Goal: Information Seeking & Learning: Compare options

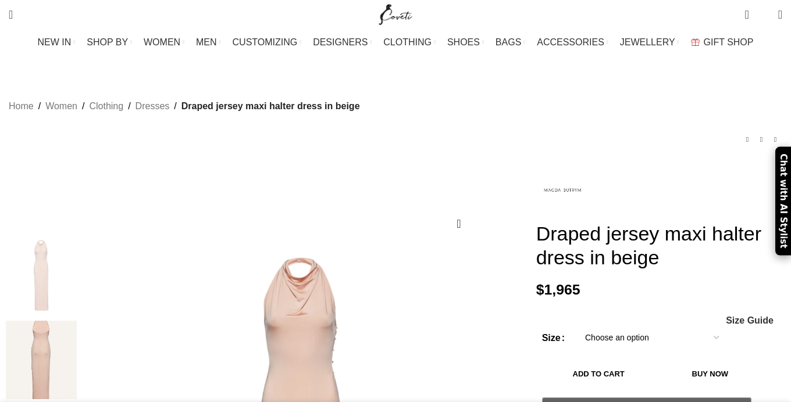
scroll to position [78, 0]
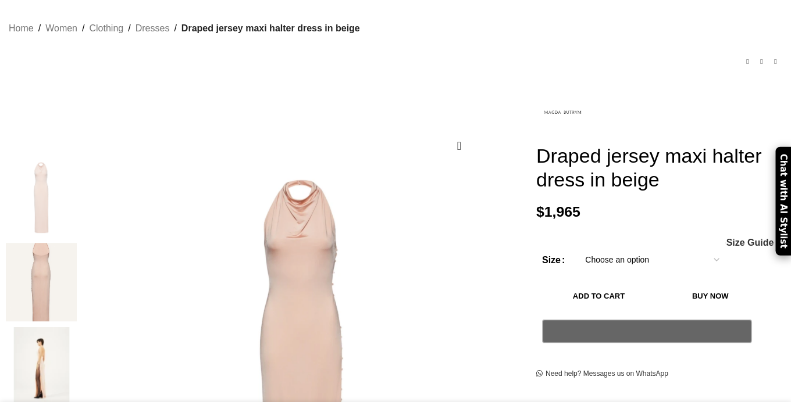
click at [77, 327] on img at bounding box center [41, 366] width 71 height 78
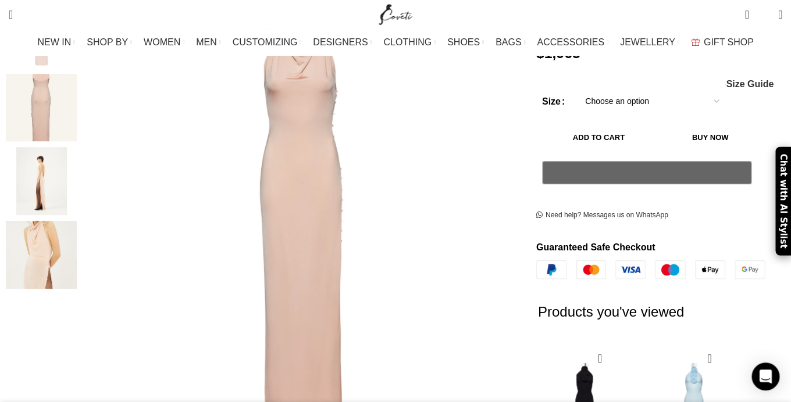
scroll to position [237, 0]
click at [77, 224] on img "4 / 4" at bounding box center [41, 256] width 71 height 68
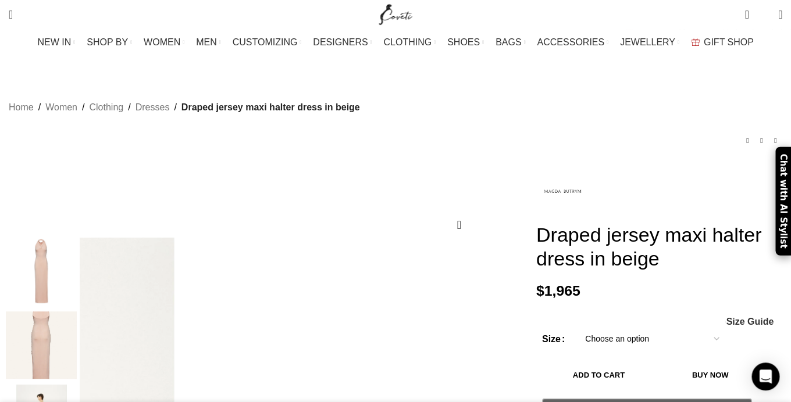
scroll to position [376, 0]
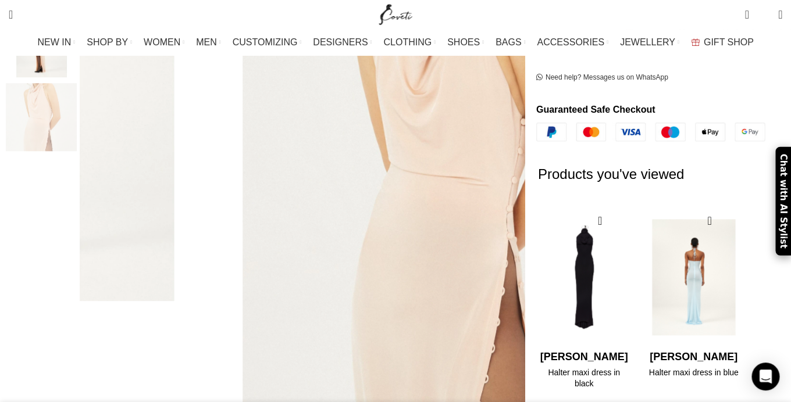
click at [698, 253] on img "2 / 2" at bounding box center [693, 277] width 95 height 144
